Goal: Task Accomplishment & Management: Manage account settings

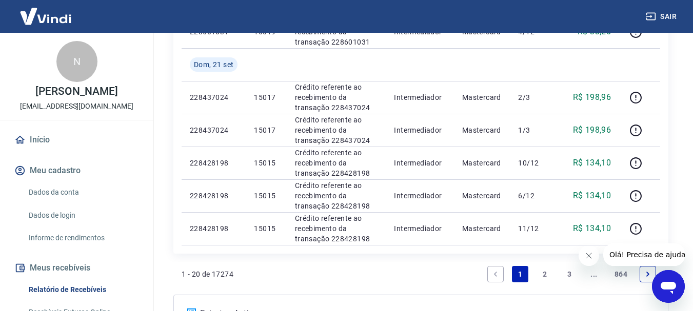
scroll to position [798, 0]
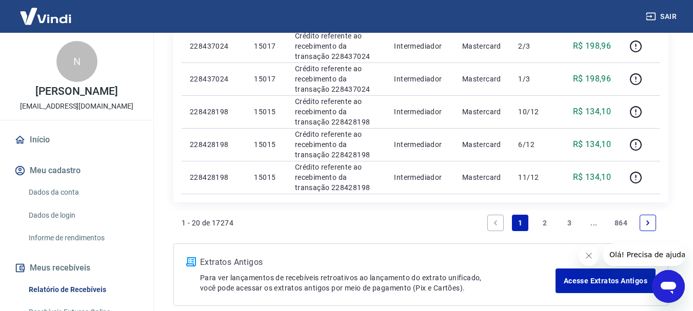
click at [545, 220] on link "2" at bounding box center [544, 223] width 16 height 16
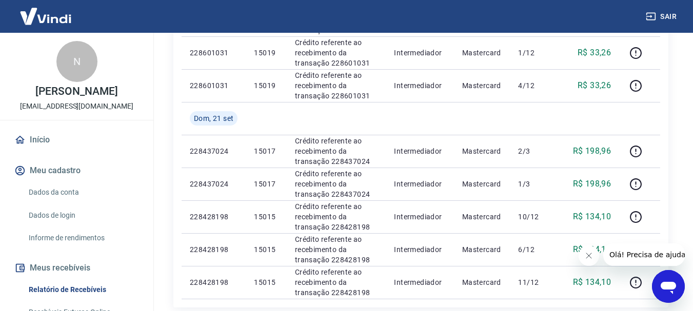
scroll to position [850, 0]
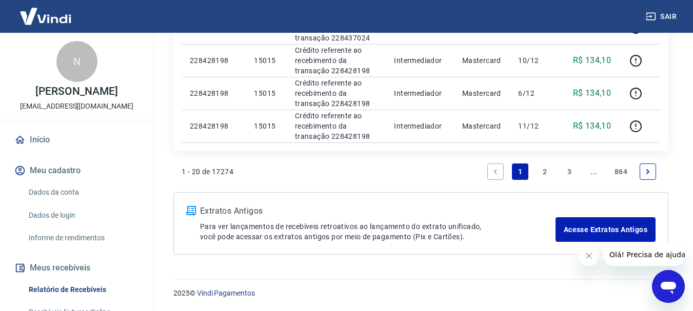
click at [541, 171] on link "2" at bounding box center [544, 172] width 16 height 16
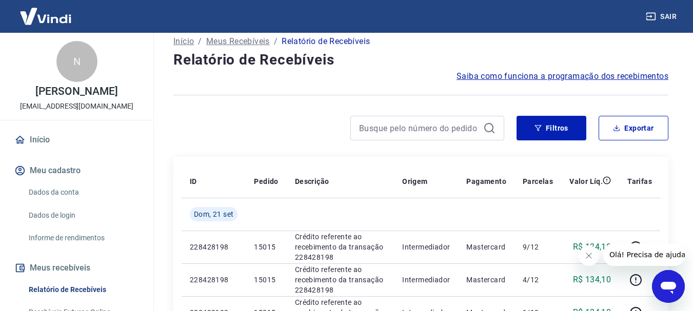
scroll to position [113, 0]
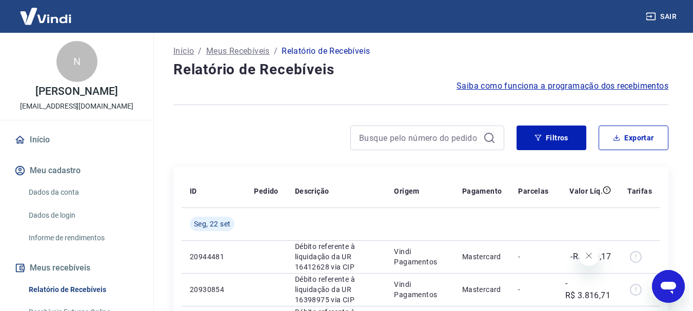
scroll to position [103, 0]
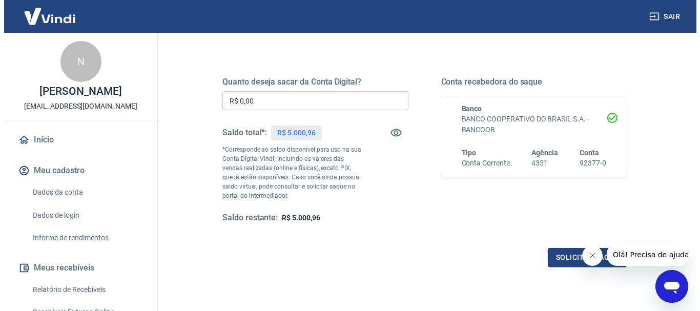
scroll to position [154, 0]
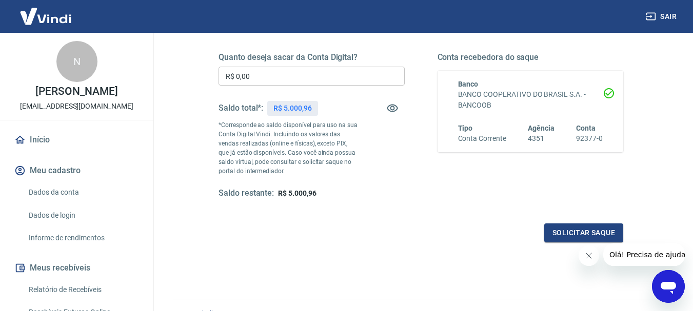
click at [281, 107] on p "R$ 5.000,96" at bounding box center [292, 108] width 38 height 11
drag, startPoint x: 285, startPoint y: 107, endPoint x: 317, endPoint y: 112, distance: 32.7
click at [317, 111] on div "R$ 5.000,96" at bounding box center [292, 108] width 50 height 15
copy p "5.000,96"
click at [294, 80] on input "R$ 0,00" at bounding box center [311, 76] width 186 height 19
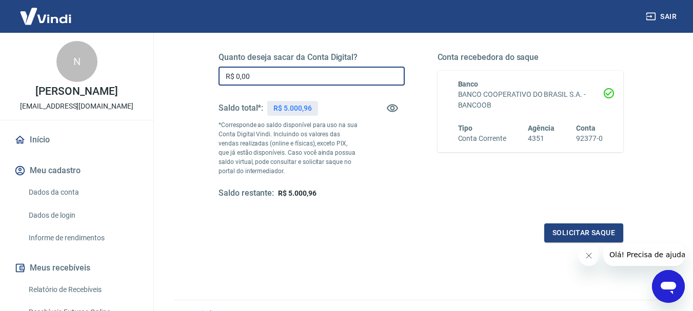
click at [294, 80] on input "R$ 0,00" at bounding box center [311, 76] width 186 height 19
paste input "5.000,96"
type input "R$ 5.000,96"
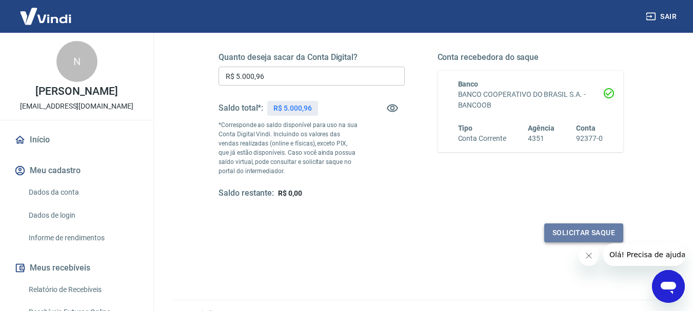
click at [564, 229] on button "Solicitar saque" at bounding box center [583, 233] width 79 height 19
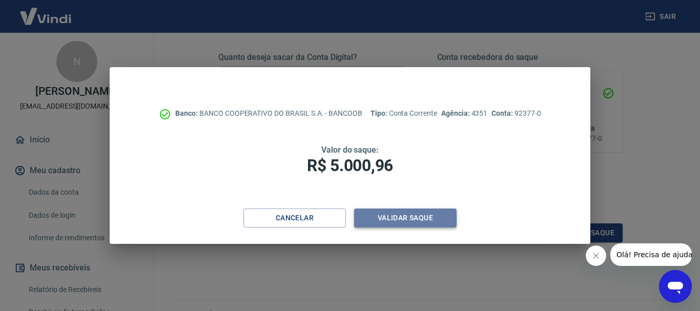
click at [378, 219] on button "Validar saque" at bounding box center [405, 218] width 103 height 19
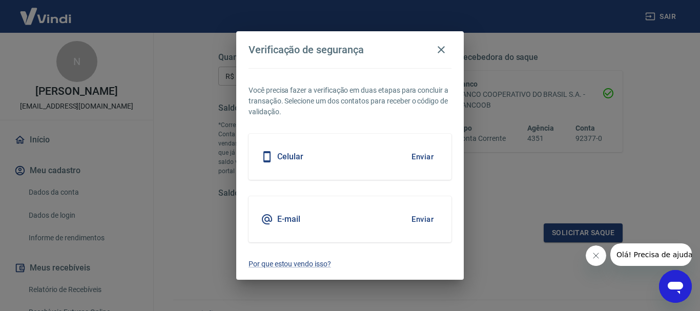
click at [427, 207] on div "E-mail Enviar" at bounding box center [350, 219] width 203 height 46
click at [420, 215] on button "Enviar" at bounding box center [422, 220] width 33 height 22
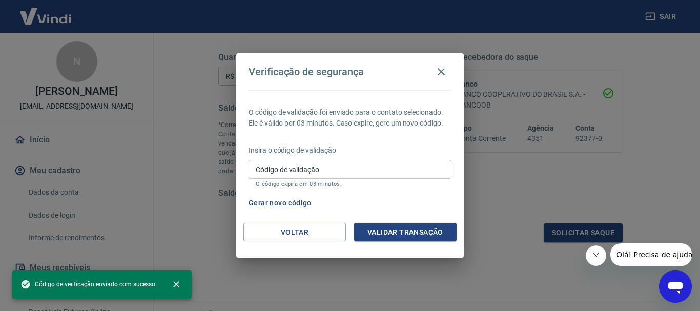
click at [336, 170] on input "Código de validação" at bounding box center [350, 169] width 203 height 19
paste input "246301"
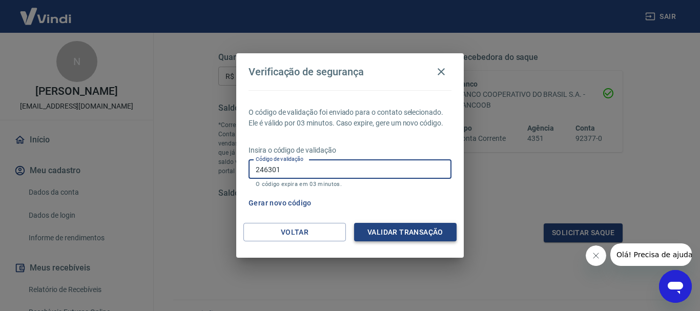
type input "246301"
drag, startPoint x: 399, startPoint y: 230, endPoint x: 407, endPoint y: 230, distance: 7.2
click at [399, 230] on button "Validar transação" at bounding box center [405, 232] width 103 height 19
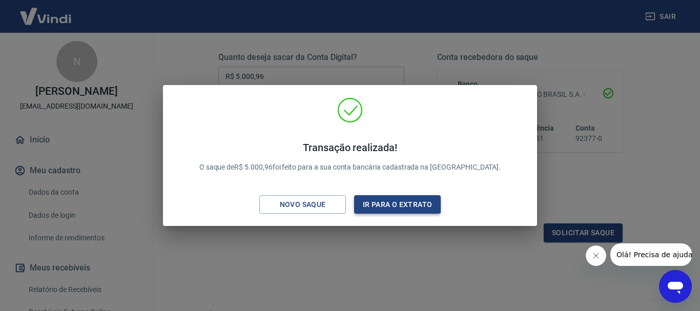
click at [394, 212] on button "Ir para o extrato" at bounding box center [397, 204] width 87 height 19
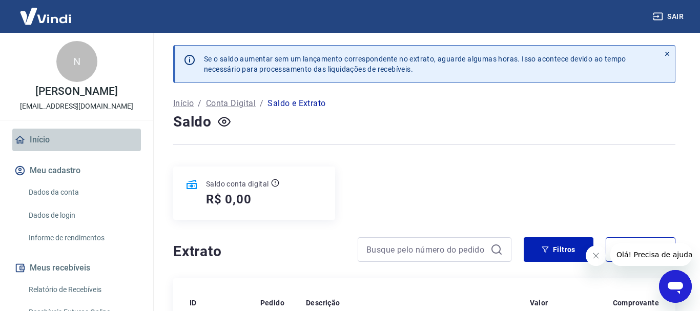
click at [83, 139] on link "Início" at bounding box center [76, 140] width 129 height 23
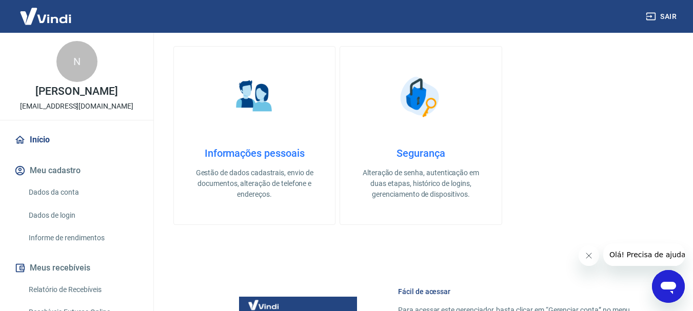
scroll to position [205, 0]
